Goal: Information Seeking & Learning: Learn about a topic

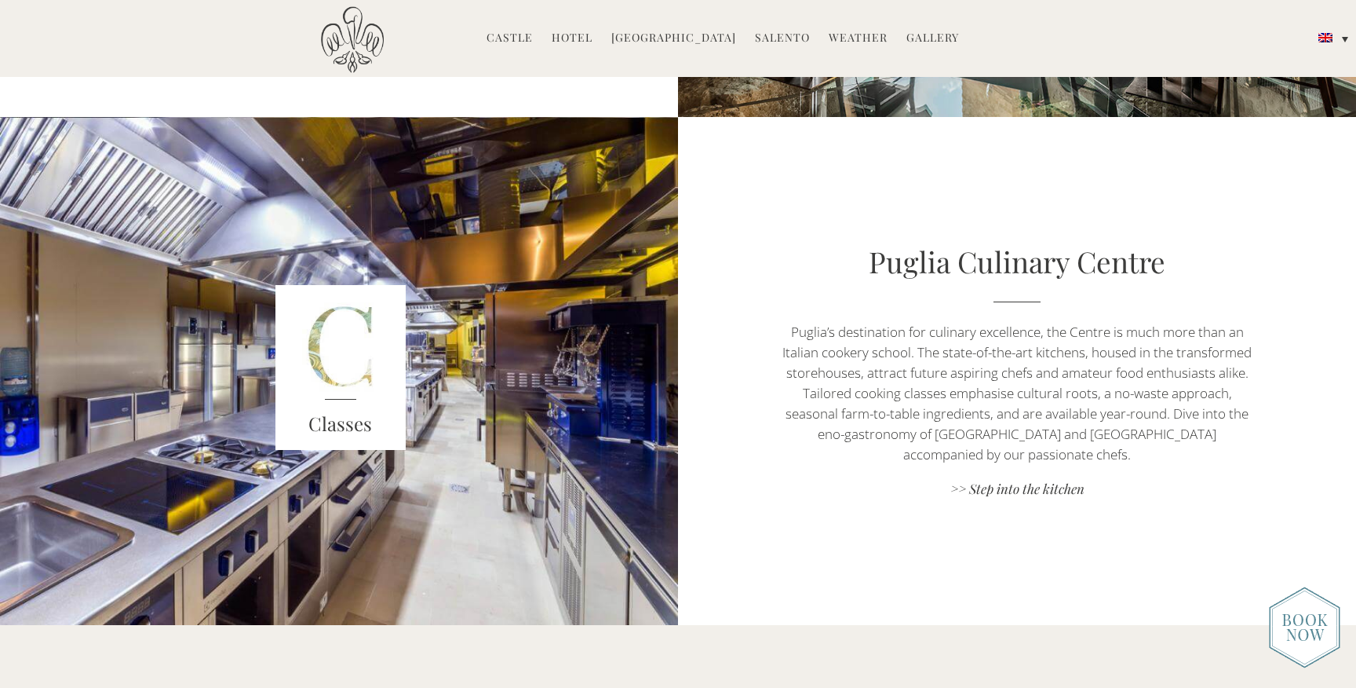
scroll to position [1611, 0]
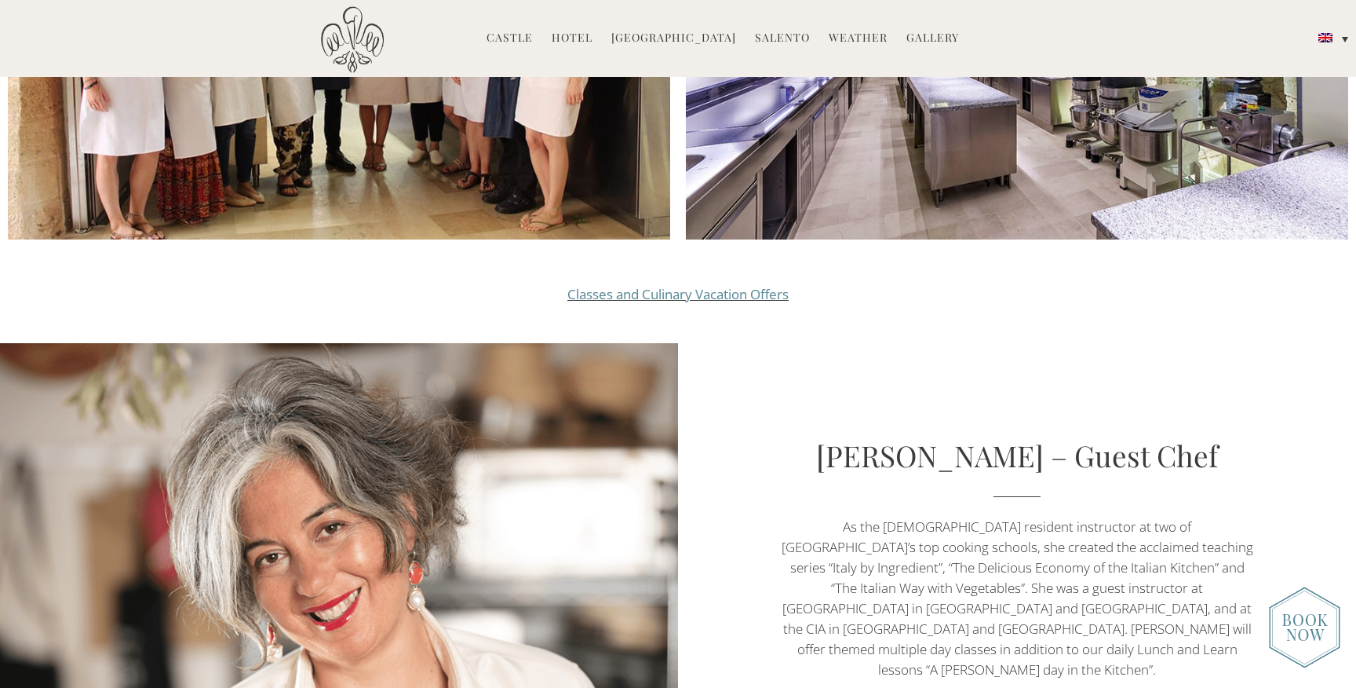
scroll to position [1977, 0]
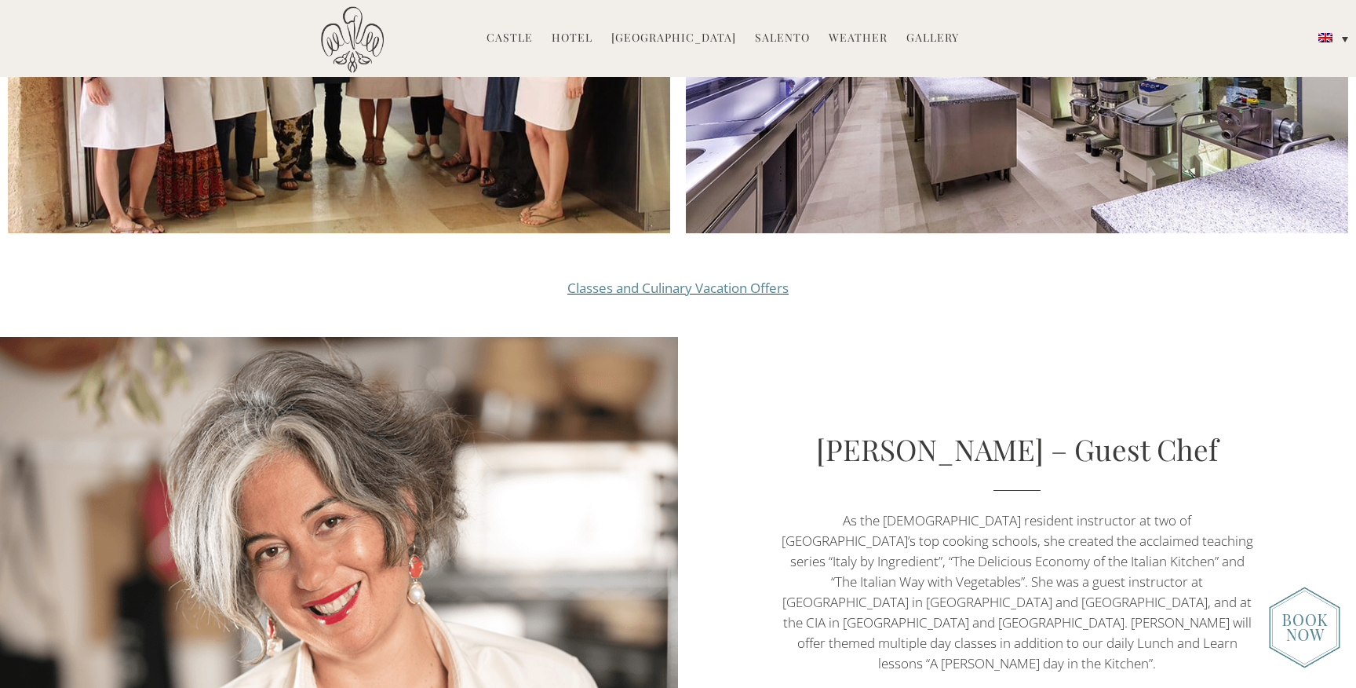
click at [637, 279] on link "Classes and Culinary Vacation Offers" at bounding box center [677, 288] width 221 height 18
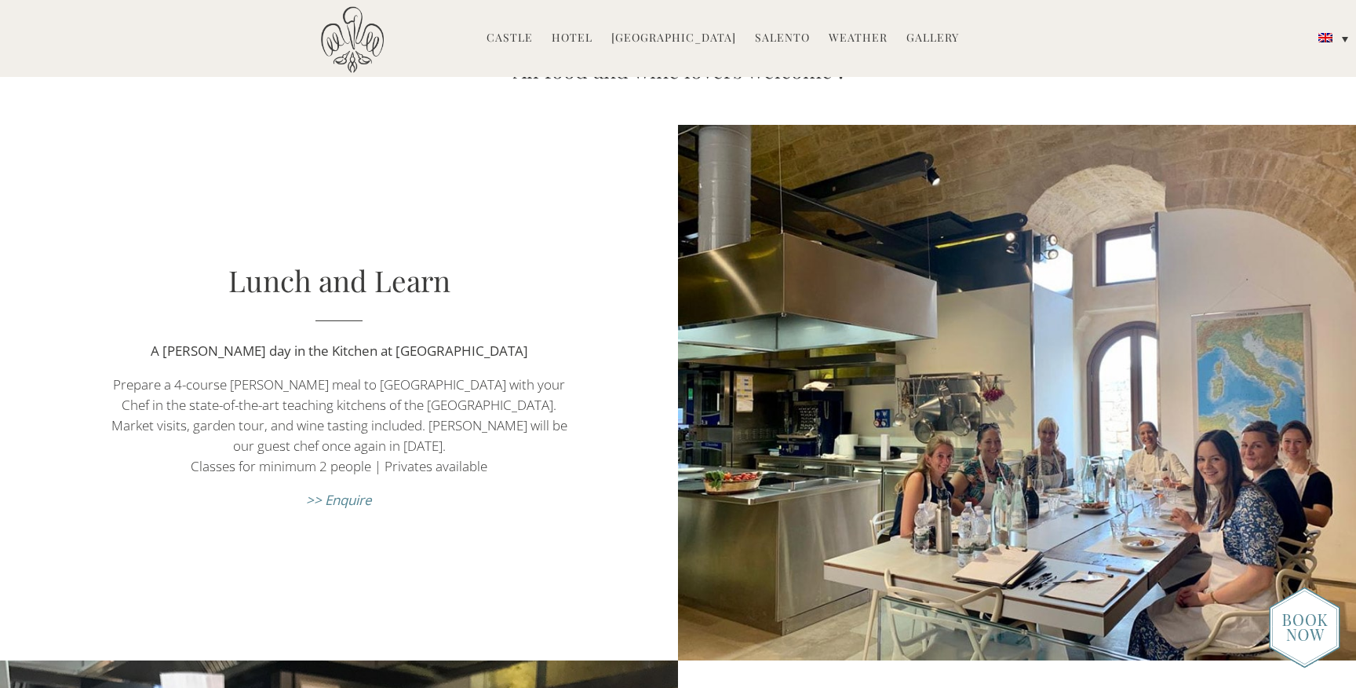
scroll to position [577, 0]
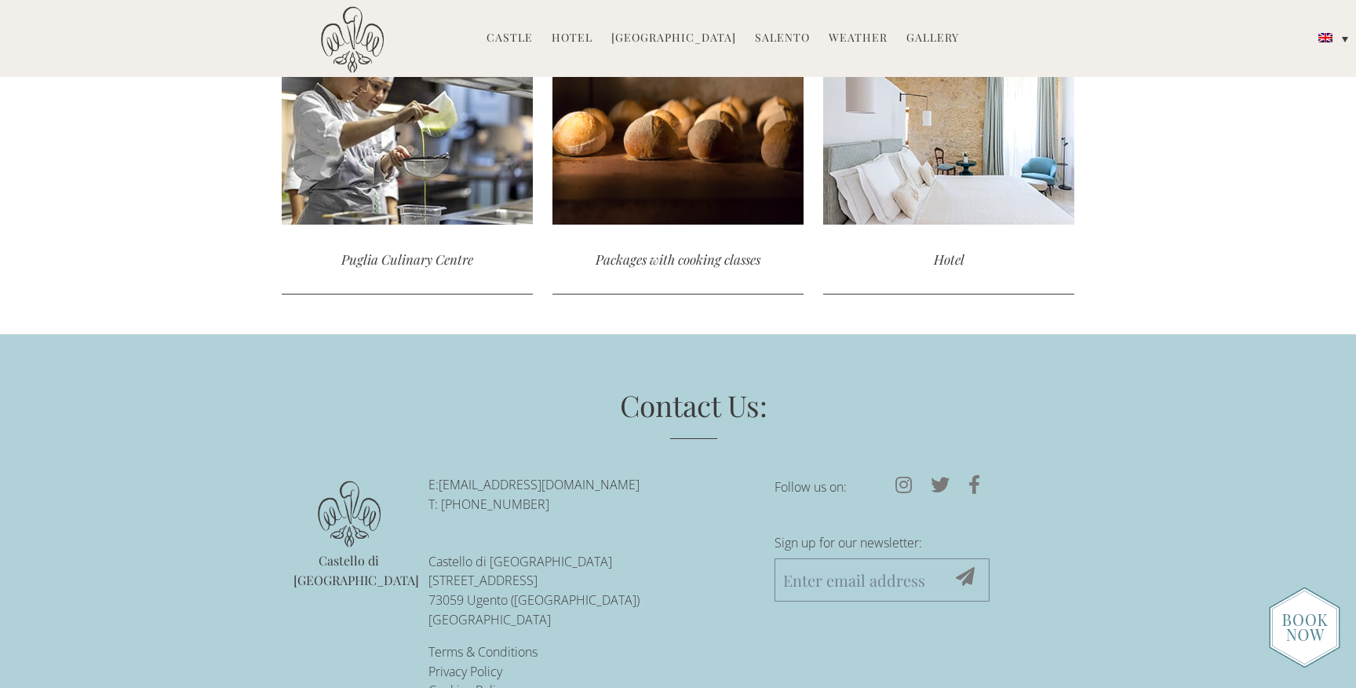
scroll to position [3672, 0]
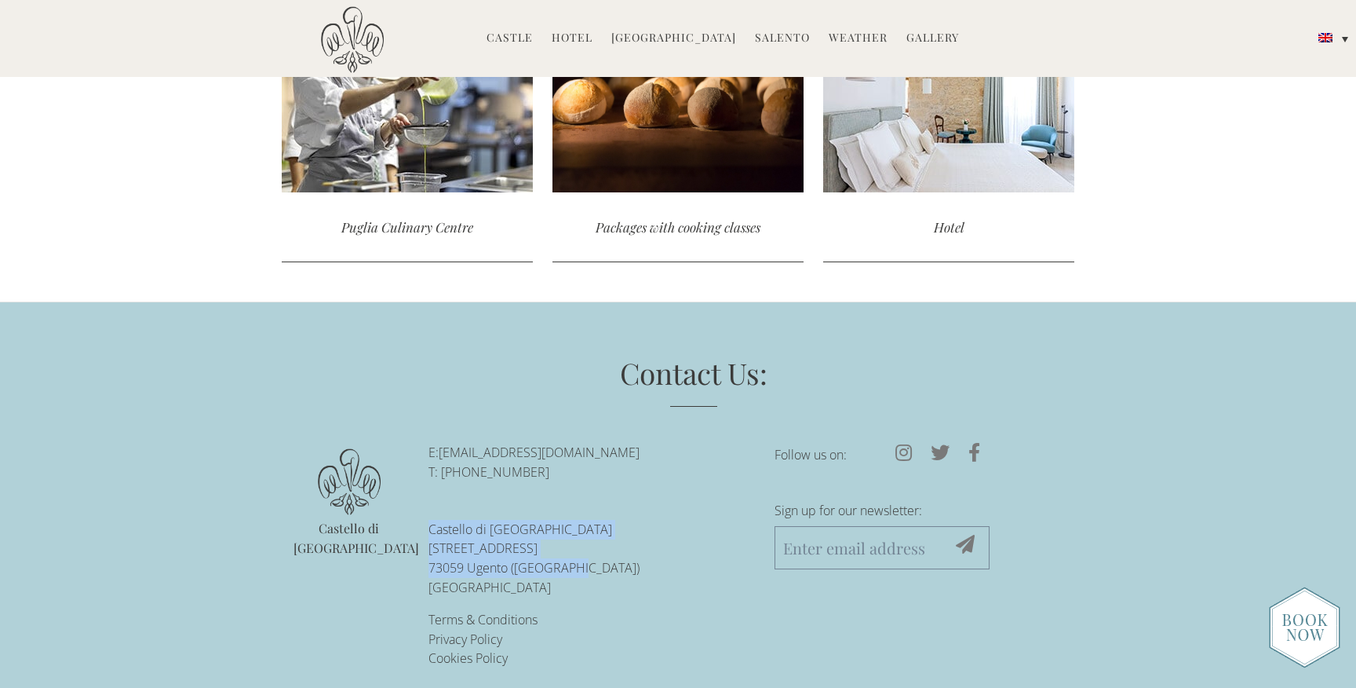
drag, startPoint x: 566, startPoint y: 545, endPoint x: 429, endPoint y: 511, distance: 141.6
click at [429, 520] on p "Castello di Ugento Via Castello 13 73059 Ugento (LE) Italy" at bounding box center [590, 559] width 323 height 78
copy p "Castello di Ugento Via Castello 13 73059 Ugento (LE) Italy"
